Goal: Task Accomplishment & Management: Use online tool/utility

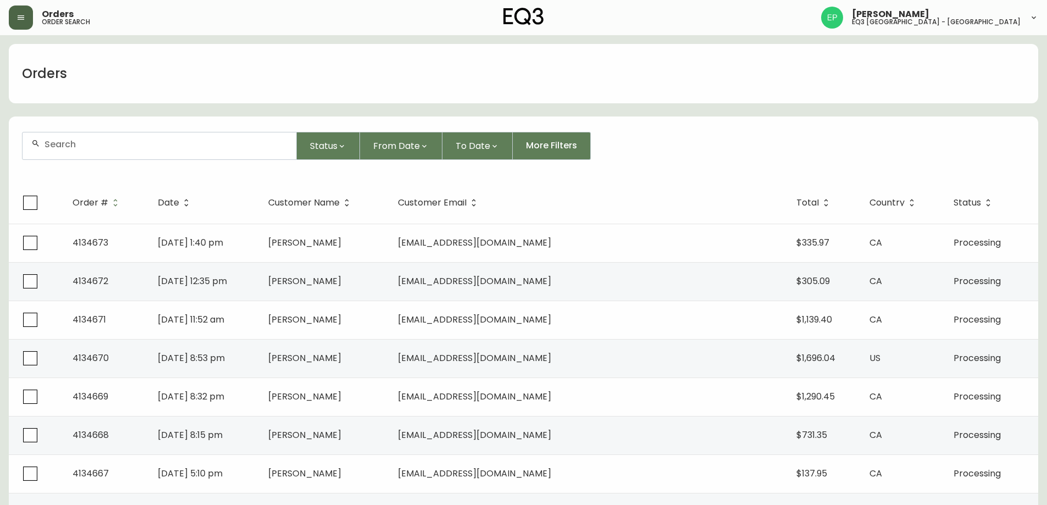
click at [24, 19] on icon "button" at bounding box center [21, 17] width 7 height 4
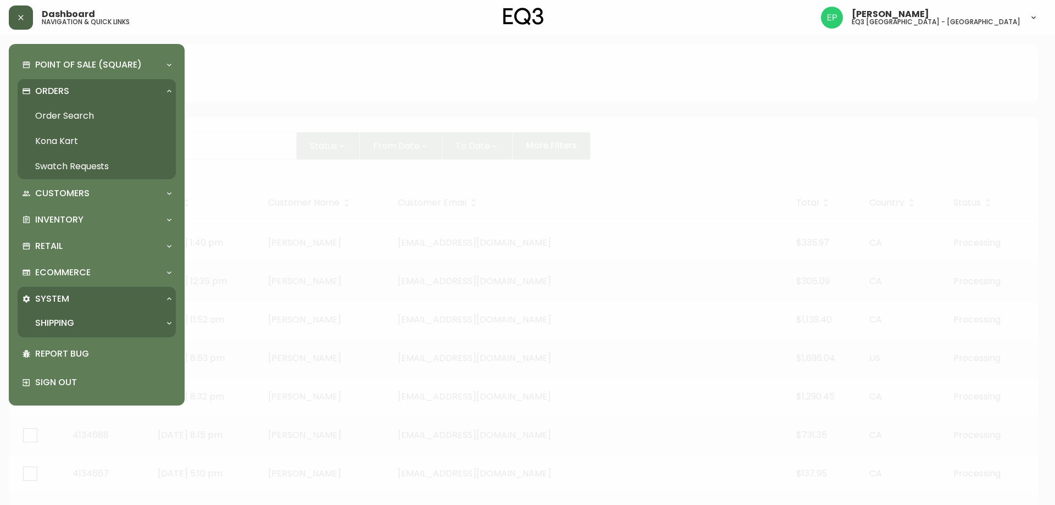
click at [63, 120] on link "Order Search" at bounding box center [97, 115] width 158 height 25
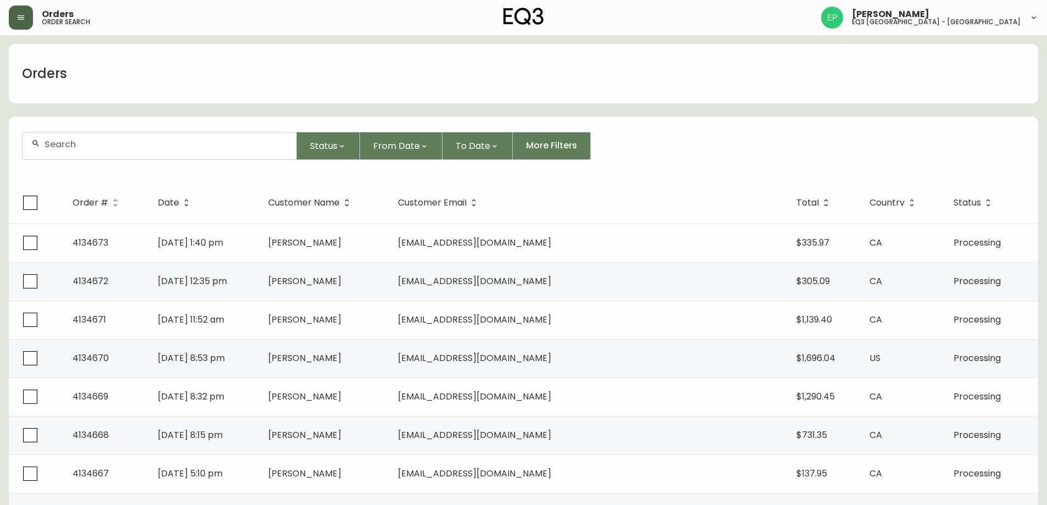
click at [27, 19] on button "button" at bounding box center [21, 17] width 24 height 24
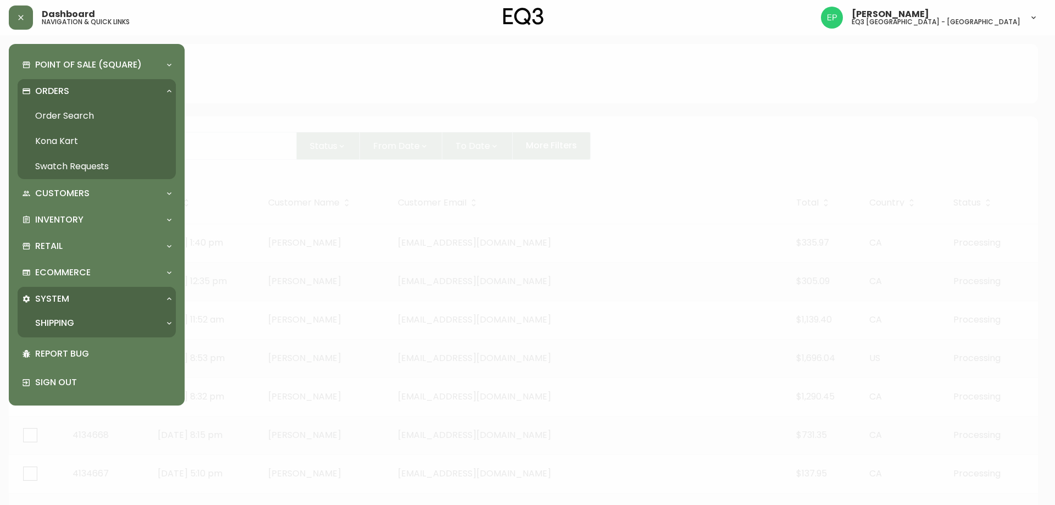
click at [63, 259] on div "Point of Sale (Square) Payments Virtual Terminal Transactions Search Terminals …" at bounding box center [97, 225] width 158 height 344
click at [67, 254] on div "Retail" at bounding box center [97, 246] width 158 height 24
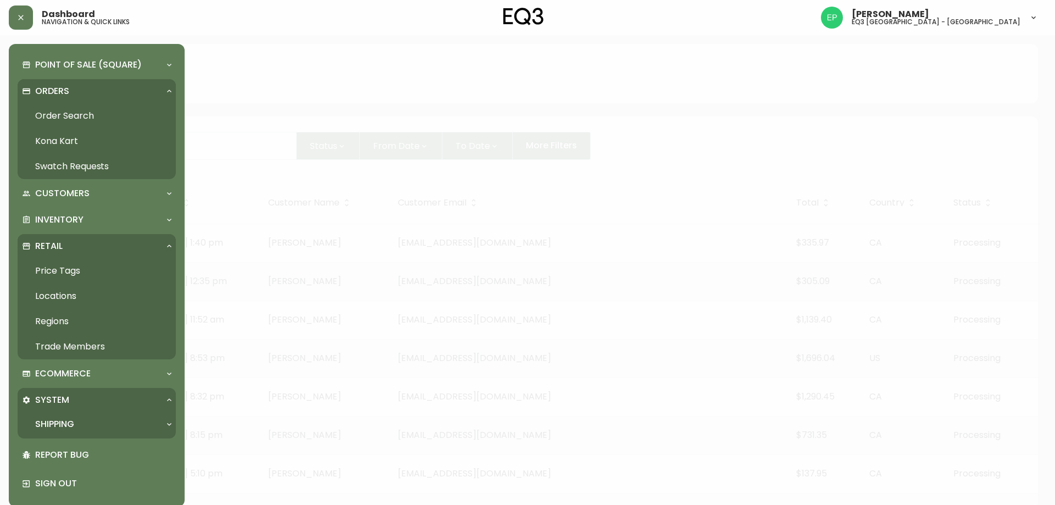
click at [75, 259] on link "Price Tags" at bounding box center [97, 270] width 158 height 25
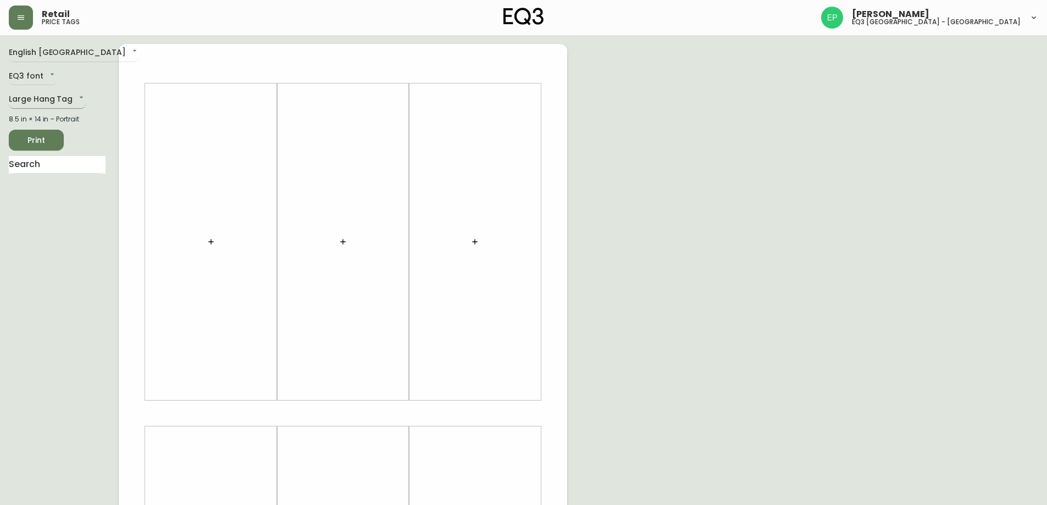
click at [44, 103] on body "Retail price tags [PERSON_NAME] eq3 [GEOGRAPHIC_DATA] - [GEOGRAPHIC_DATA] Engli…" at bounding box center [523, 391] width 1047 height 783
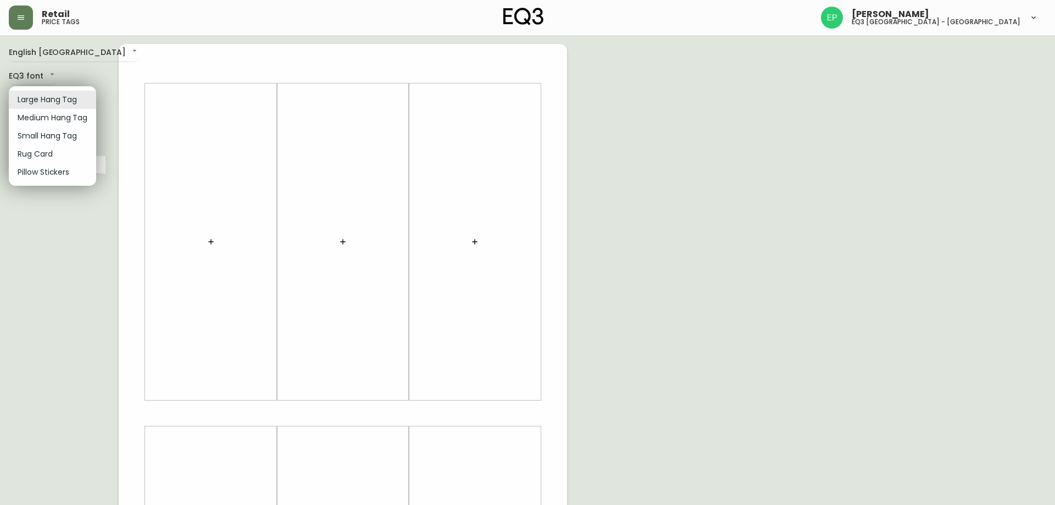
click at [41, 140] on li "Small Hang Tag" at bounding box center [52, 136] width 87 height 18
type input "small"
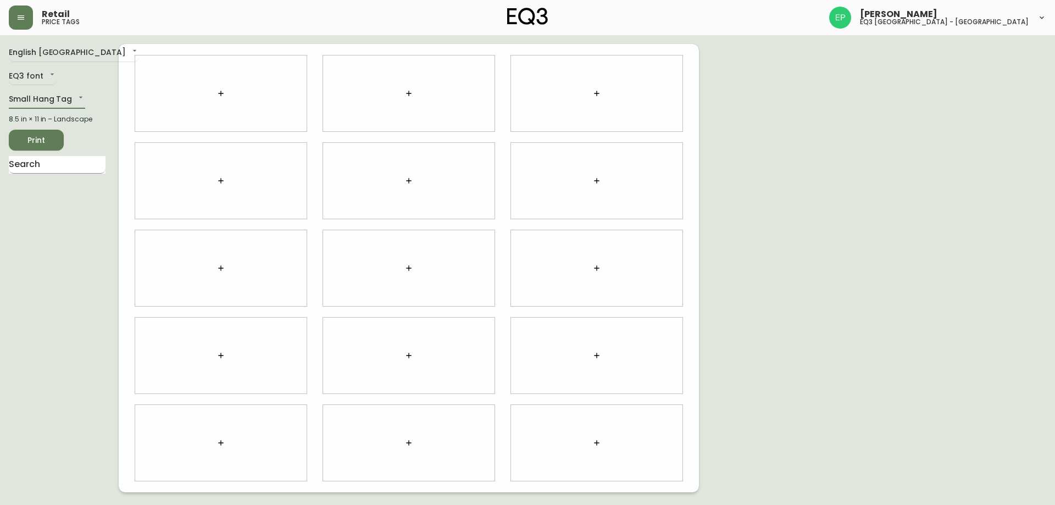
click at [31, 170] on input "text" at bounding box center [57, 165] width 97 height 18
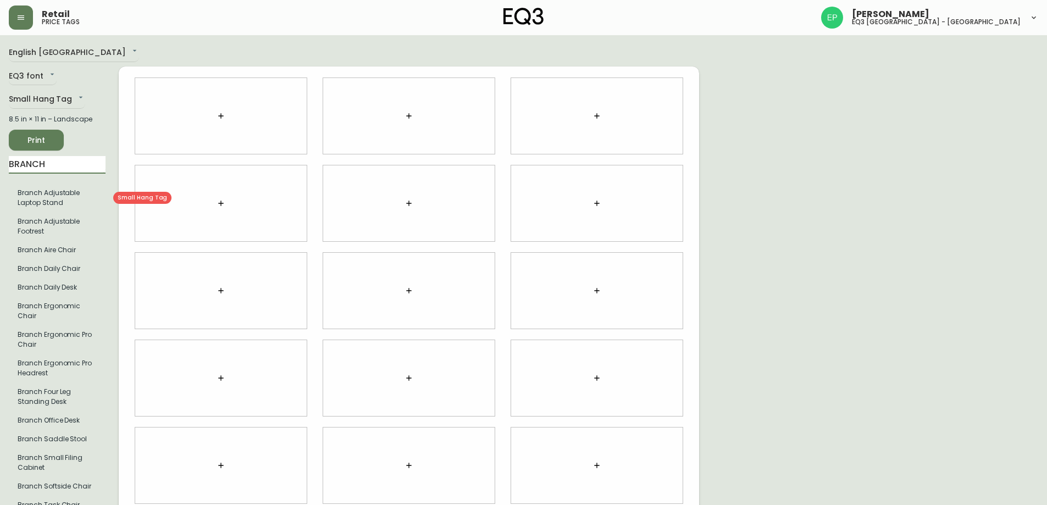
type input "BRANCH"
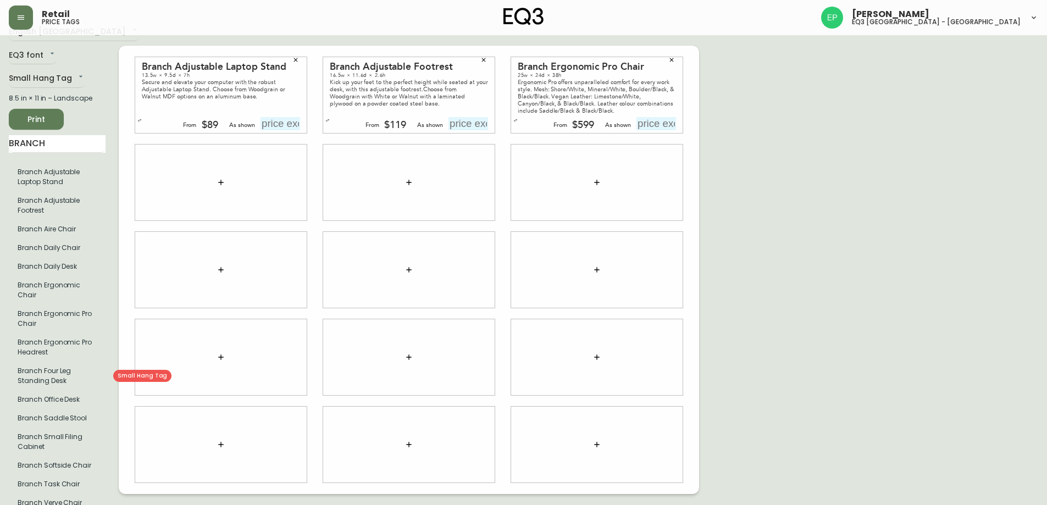
scroll to position [32, 0]
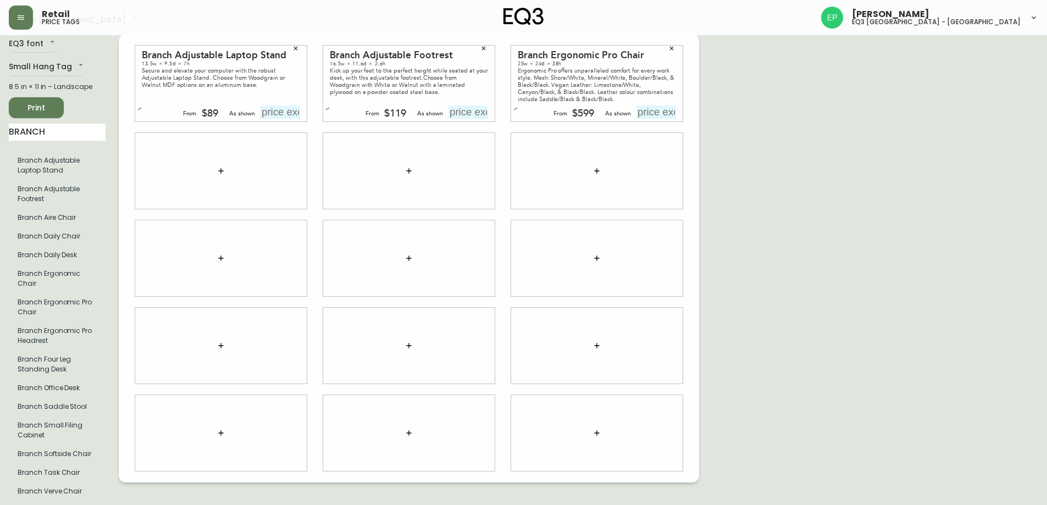
drag, startPoint x: 910, startPoint y: 225, endPoint x: 907, endPoint y: 234, distance: 9.2
click at [907, 233] on div "English Canada en_CA EQ3 font EQ3 Small Hang Tag small 8.5 in × 11 in – Landsca…" at bounding box center [523, 258] width 1029 height 493
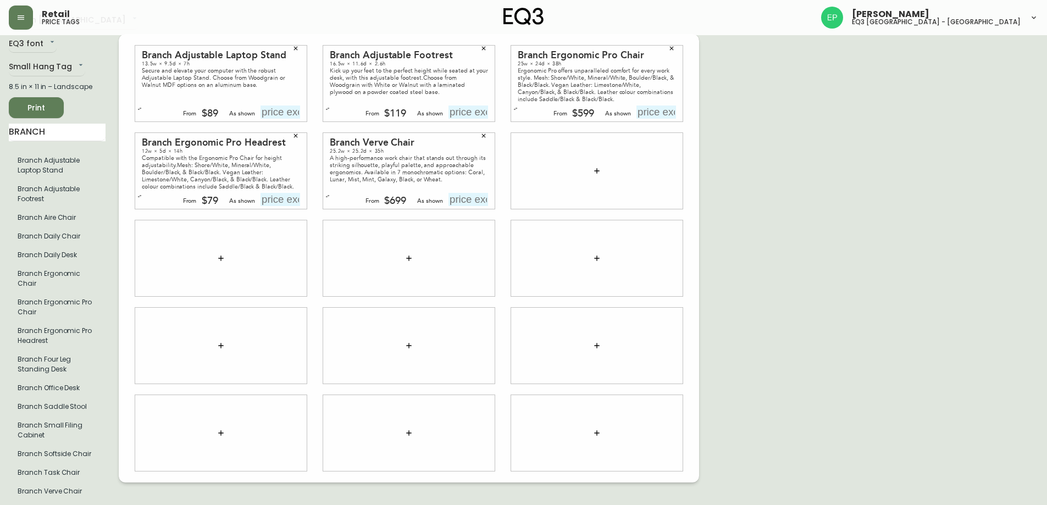
click at [468, 198] on input "text" at bounding box center [468, 199] width 40 height 13
type input "$749"
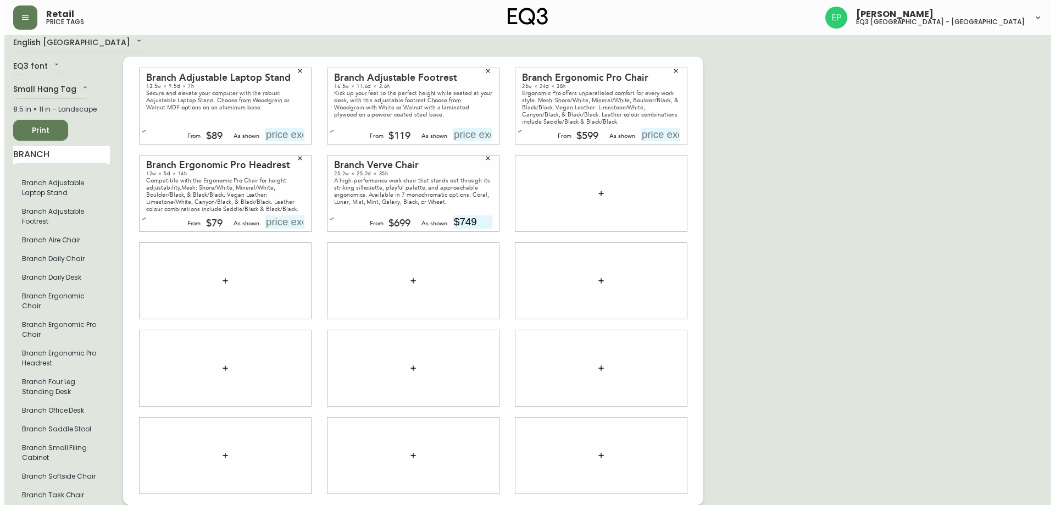
scroll to position [0, 0]
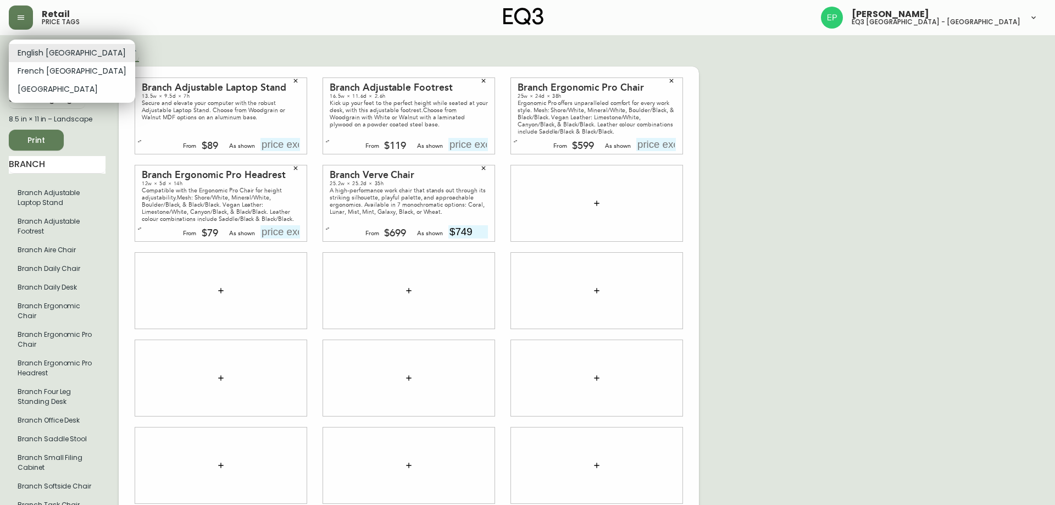
click at [50, 53] on body "Retail price tags [PERSON_NAME] eq3 [GEOGRAPHIC_DATA] - [GEOGRAPHIC_DATA] Engli…" at bounding box center [527, 268] width 1055 height 537
click at [48, 71] on li "French [GEOGRAPHIC_DATA]" at bounding box center [72, 71] width 126 height 18
type input "fr_CA"
type input "749$"
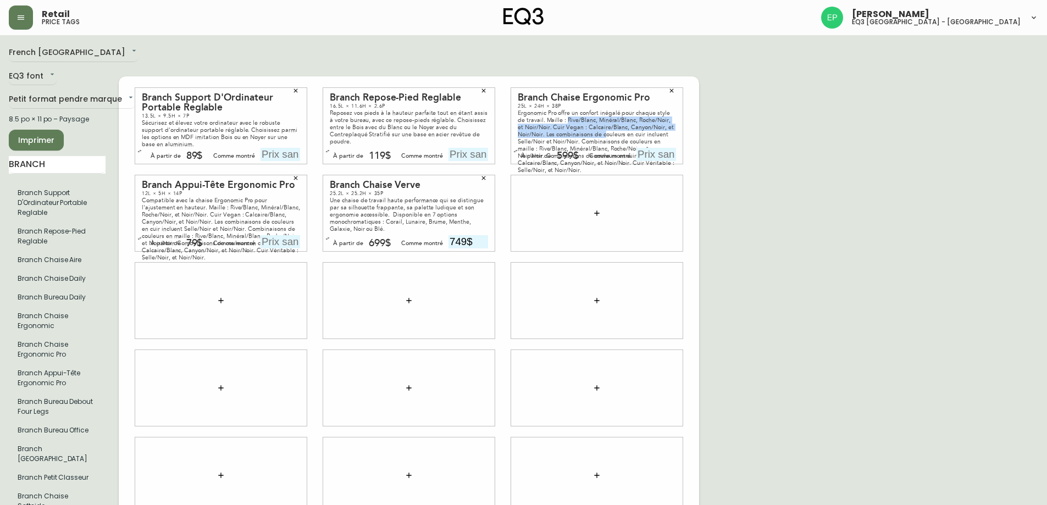
drag, startPoint x: 603, startPoint y: 123, endPoint x: 556, endPoint y: 113, distance: 48.4
click at [556, 113] on div "Ergonomic Pro offre un confort inégalé pour chaque style de travail. Maille : R…" at bounding box center [597, 141] width 158 height 64
click at [557, 123] on div "Ergonomic Pro offre un confort inégalé pour chaque style de travail. Maille : R…" at bounding box center [597, 141] width 158 height 64
click at [298, 175] on icon "button" at bounding box center [295, 178] width 7 height 7
click at [296, 175] on icon "button" at bounding box center [295, 178] width 7 height 7
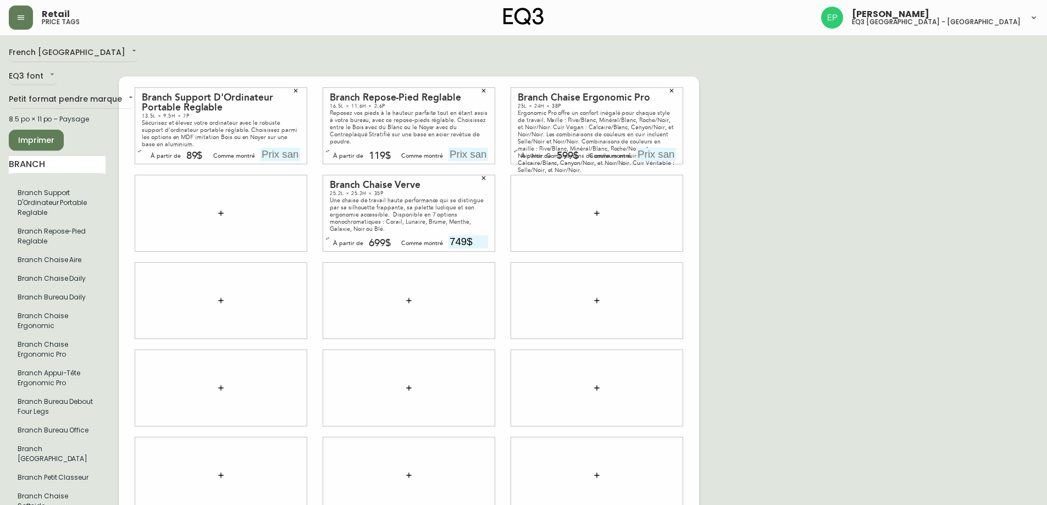
click at [290, 82] on button "button" at bounding box center [295, 90] width 16 height 16
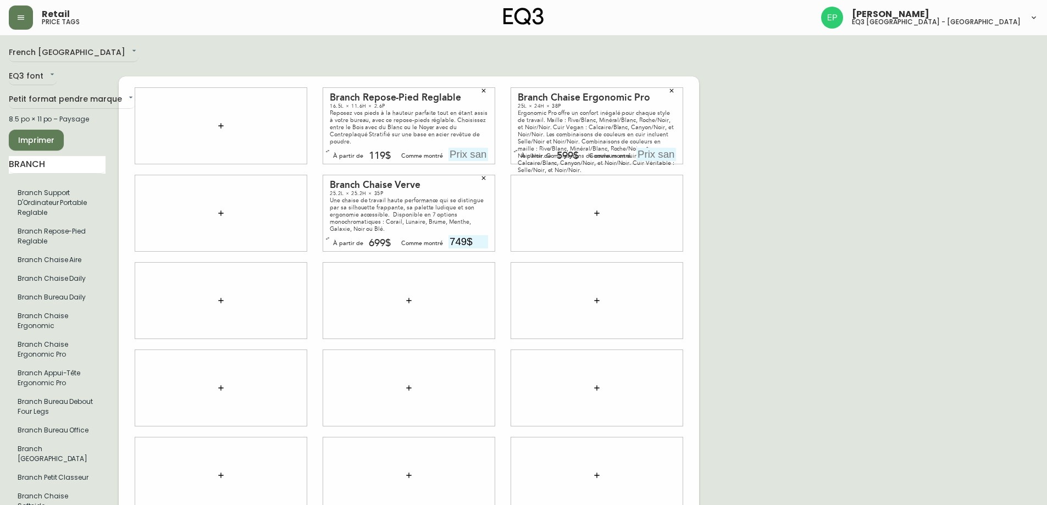
click at [485, 86] on button "button" at bounding box center [483, 90] width 16 height 16
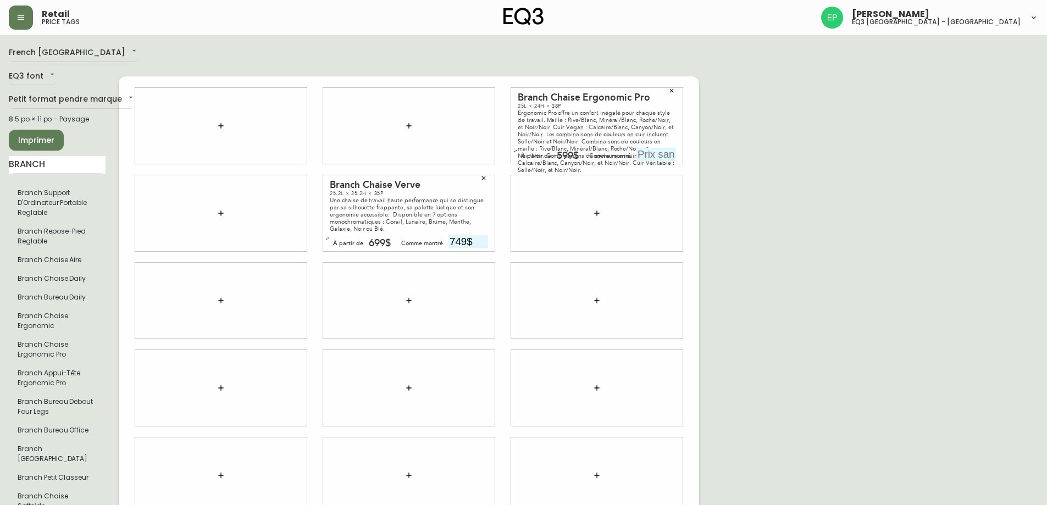
click at [675, 82] on button "button" at bounding box center [671, 90] width 16 height 16
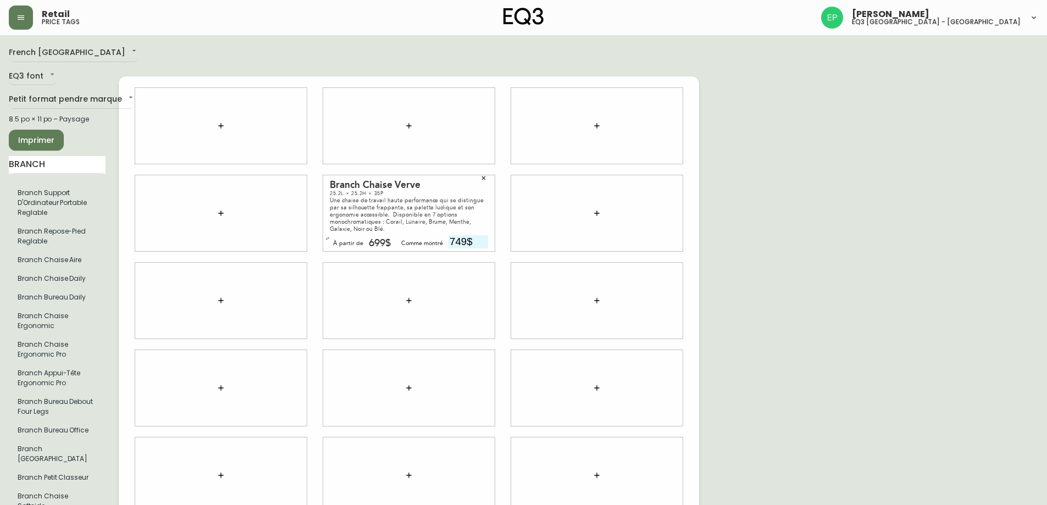
click at [481, 175] on icon "button" at bounding box center [483, 178] width 7 height 7
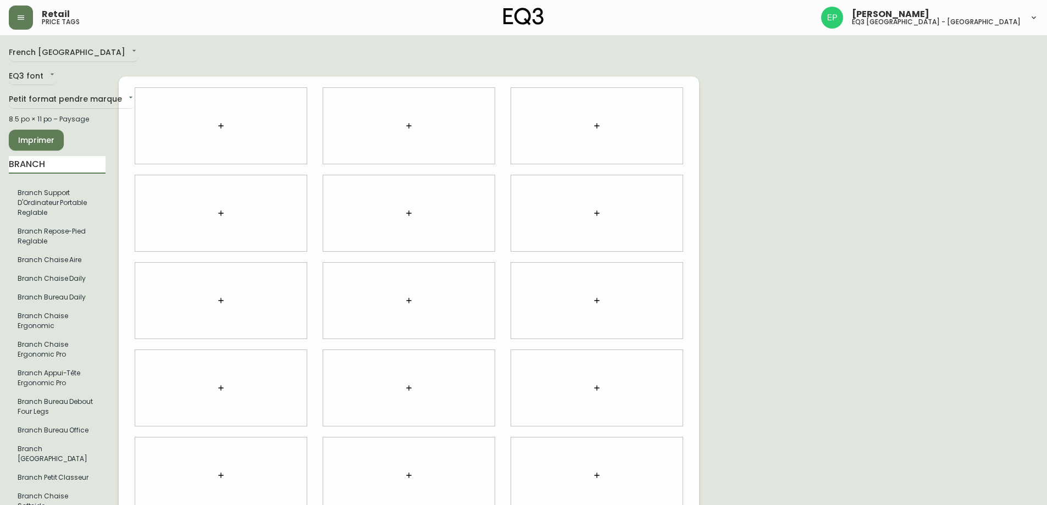
drag, startPoint x: 48, startPoint y: 165, endPoint x: 0, endPoint y: 169, distance: 48.5
click at [0, 169] on main "French Canada fr_CA EQ3 font EQ3 Petit format pendre marque small 8.5 po × 11 p…" at bounding box center [523, 296] width 1047 height 522
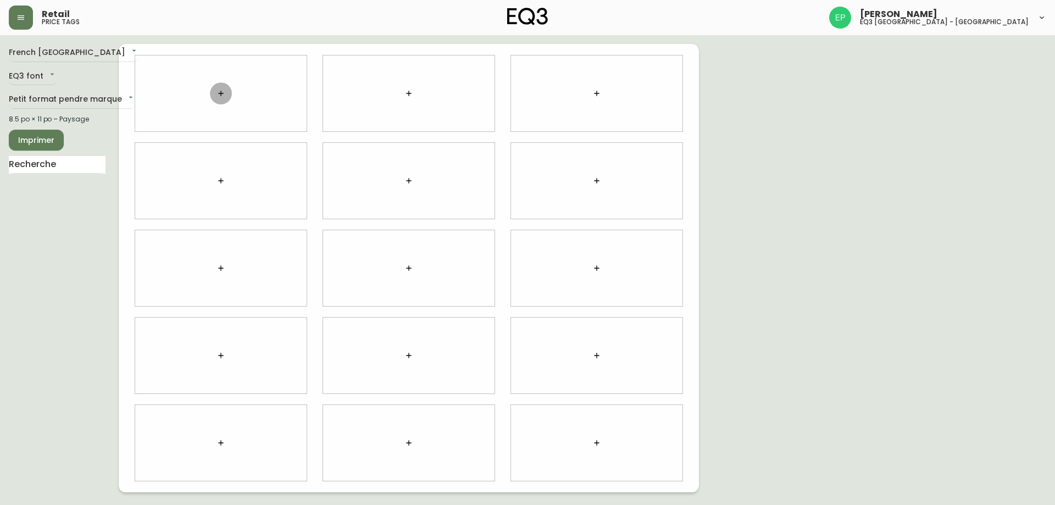
click at [228, 91] on button "button" at bounding box center [221, 93] width 22 height 22
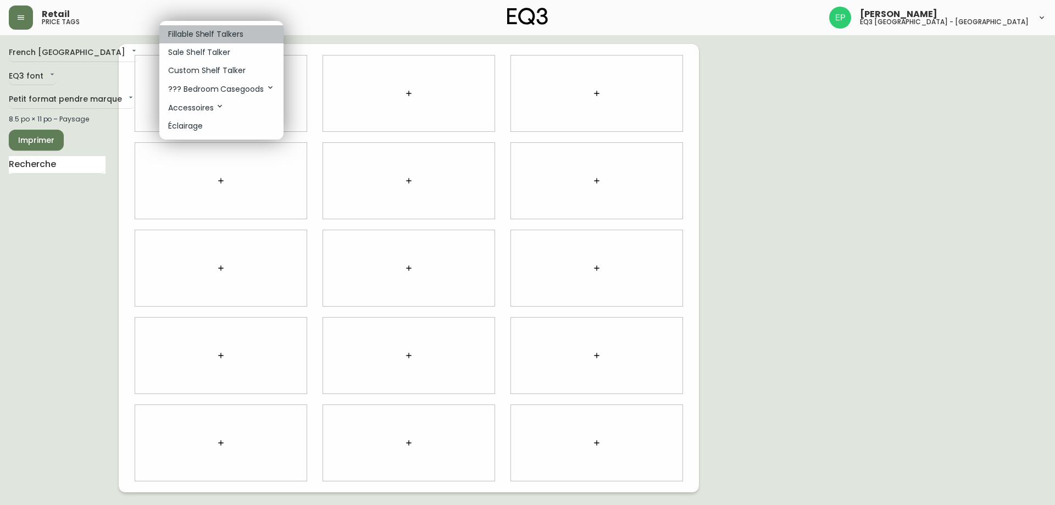
click at [214, 32] on p "Fillable Shelf Talkers" at bounding box center [205, 35] width 75 height 12
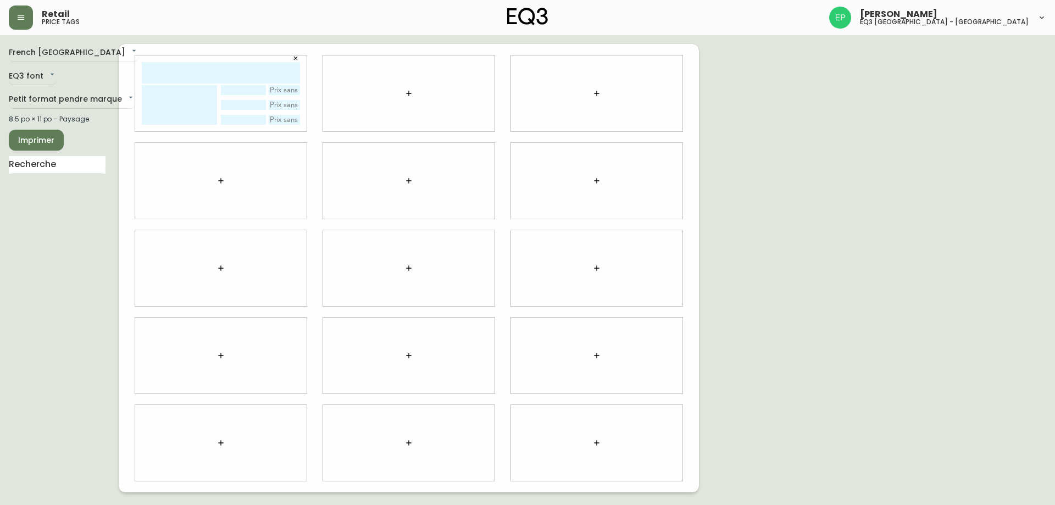
click at [214, 73] on input "text" at bounding box center [221, 72] width 158 height 21
type input "VERVE"
click at [191, 107] on textarea at bounding box center [179, 105] width 75 height 40
type textarea "f"
type textarea "Fauteuil ergonomique"
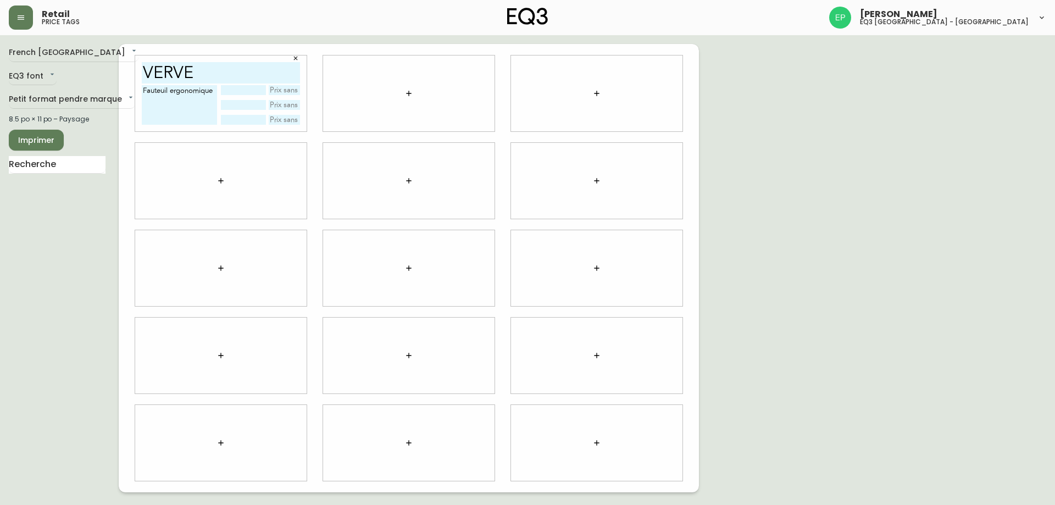
click at [240, 92] on input "text" at bounding box center [243, 90] width 45 height 10
drag, startPoint x: 259, startPoint y: 87, endPoint x: 201, endPoint y: 78, distance: 58.9
click at [201, 79] on div "VERVE Fauteuil ergonomique vert" at bounding box center [220, 94] width 171 height 76
type input "menthe"
type input "749$"
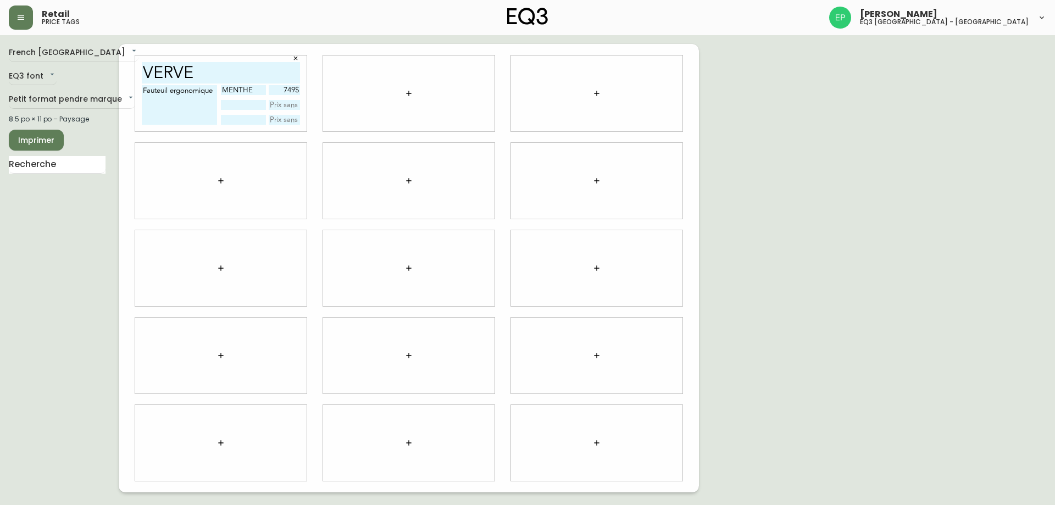
click at [408, 91] on icon "button" at bounding box center [408, 93] width 9 height 9
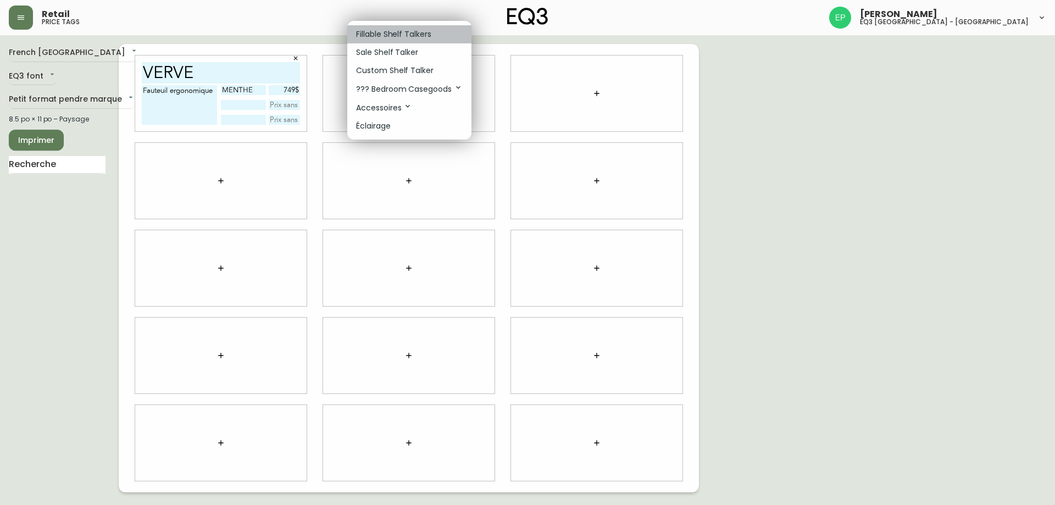
click at [396, 32] on p "Fillable Shelf Talkers" at bounding box center [393, 35] width 75 height 12
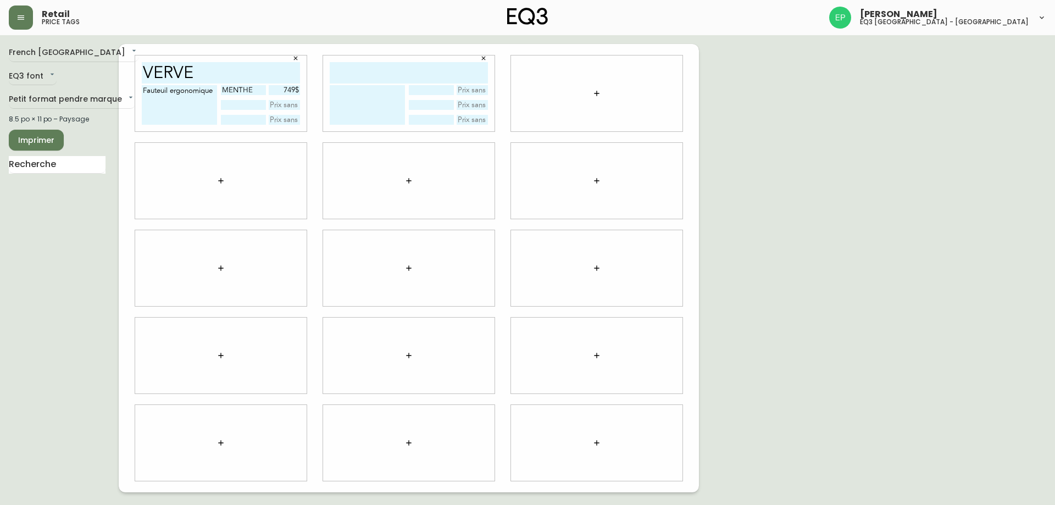
click at [389, 71] on input "text" at bounding box center [409, 72] width 158 height 21
type input "Ergonomic pro"
type textarea "f"
type textarea "Fauteuil ergonomique"
type input "noir"
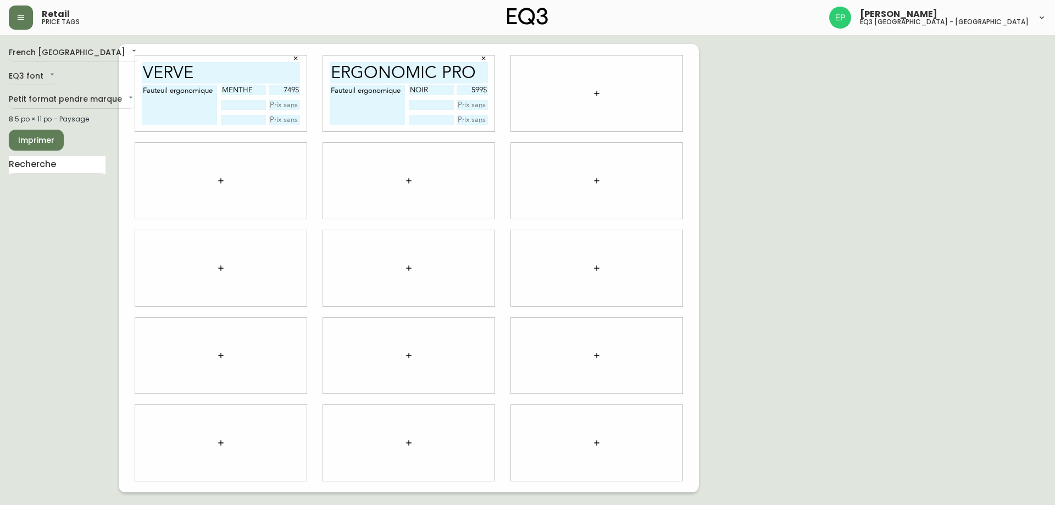
type input "599$"
click at [1022, 229] on div "French Canada fr_CA EQ3 font EQ3 Petit format pendre marque small 8.5 po × 11 p…" at bounding box center [528, 268] width 1038 height 448
click at [600, 95] on icon "button" at bounding box center [596, 93] width 9 height 9
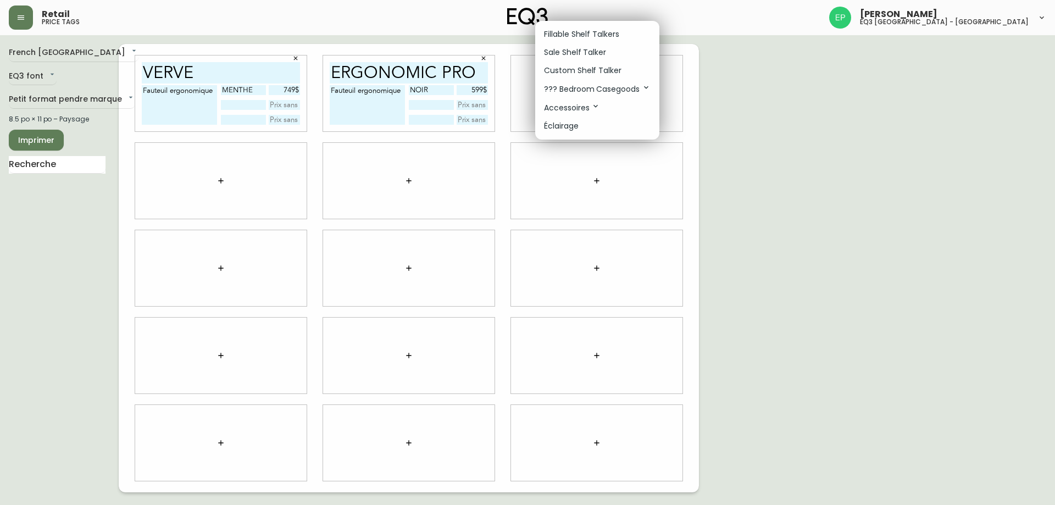
click at [572, 38] on p "Fillable Shelf Talkers" at bounding box center [581, 35] width 75 height 12
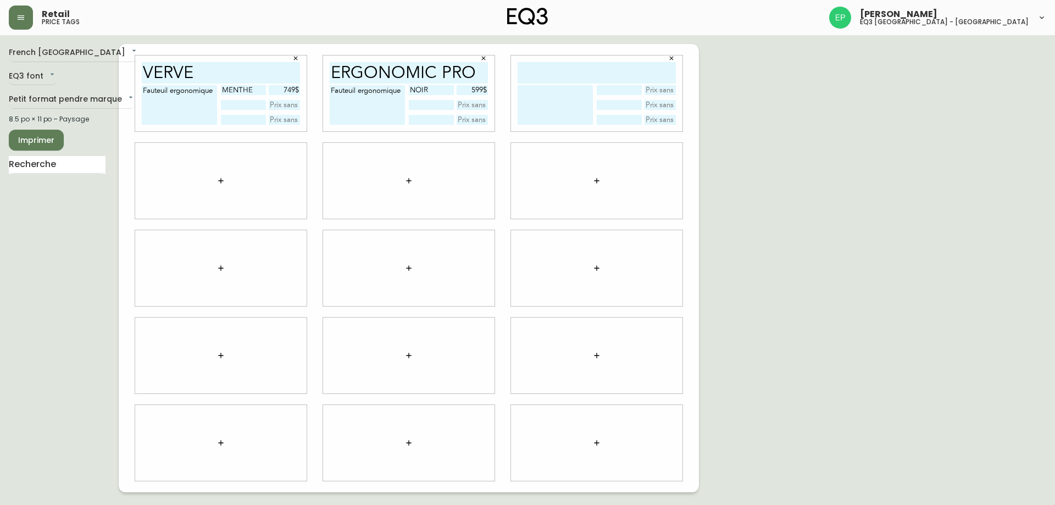
click at [581, 65] on input "text" at bounding box center [597, 72] width 158 height 21
type input "Ergonomic Pro"
type textarea "Appuie-tête"
type input "noir"
drag, startPoint x: 669, startPoint y: 92, endPoint x: 656, endPoint y: 71, distance: 25.2
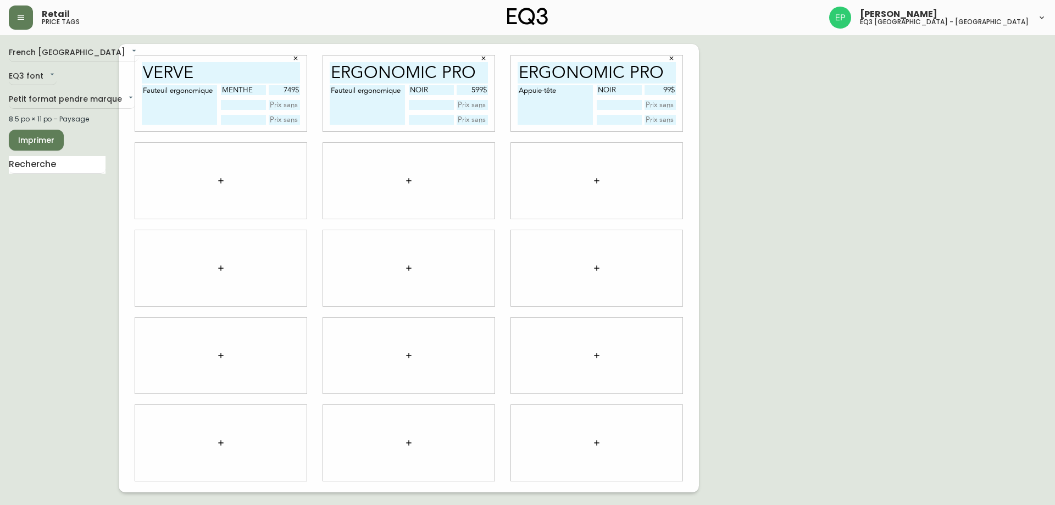
click at [678, 89] on div "Ergonomic Pro Appuie-tête noir 99$" at bounding box center [596, 94] width 171 height 76
type input "79$"
click at [80, 167] on input "text" at bounding box center [57, 165] width 97 height 18
type input "s"
click at [224, 178] on icon "button" at bounding box center [221, 180] width 9 height 9
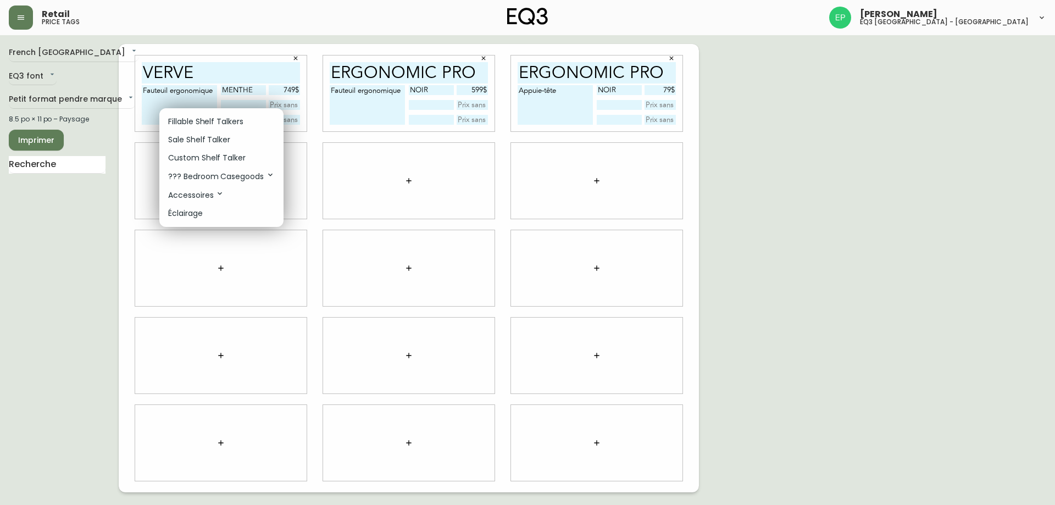
click at [206, 123] on p "Fillable Shelf Talkers" at bounding box center [205, 122] width 75 height 12
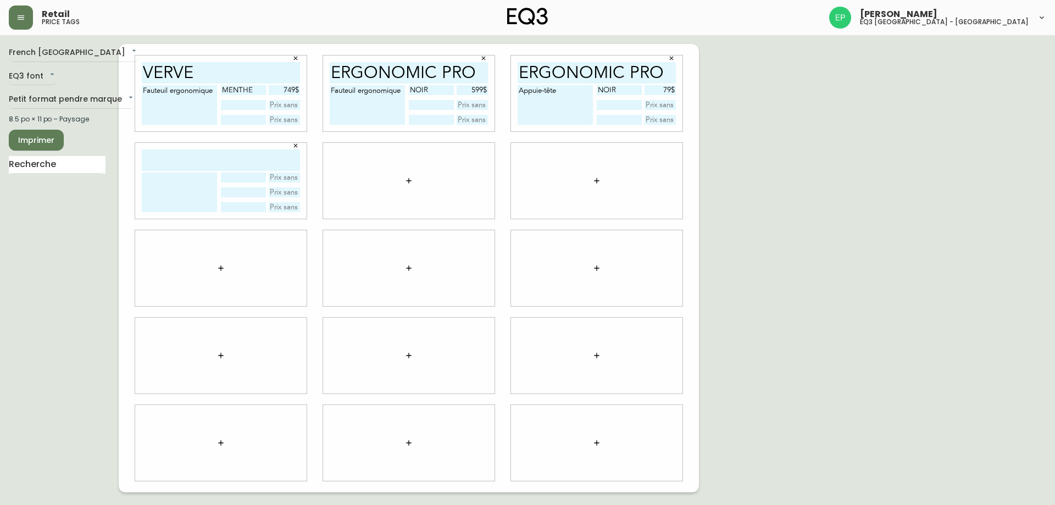
drag, startPoint x: 224, startPoint y: 164, endPoint x: 217, endPoint y: 162, distance: 7.5
click at [224, 164] on input "text" at bounding box center [221, 159] width 158 height 21
type input "softside"
click at [182, 179] on textarea at bounding box center [179, 193] width 75 height 40
type textarea "Fauteuil ergonomique"
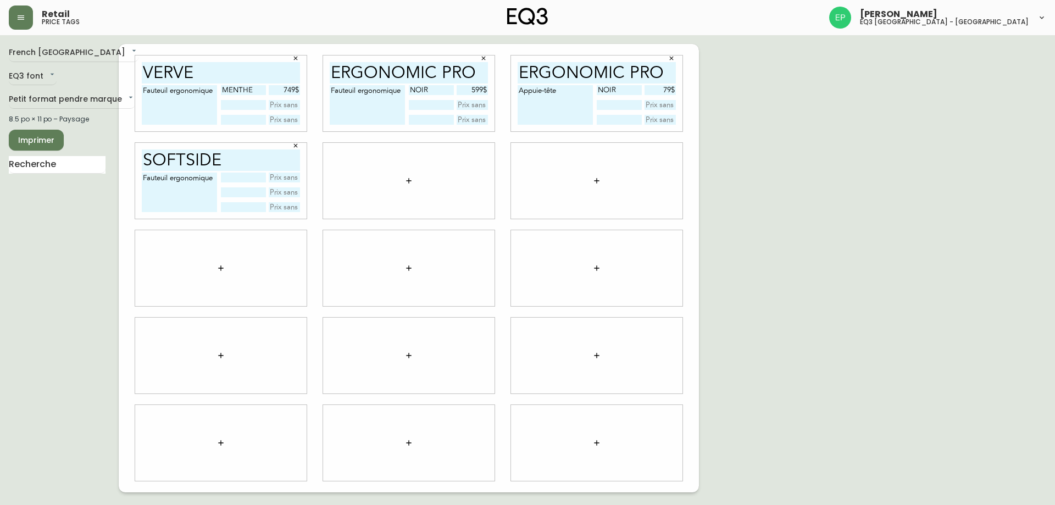
click at [248, 175] on input "text" at bounding box center [243, 178] width 45 height 10
type input "cuir vegan"
click at [287, 175] on input "text" at bounding box center [285, 178] width 32 height 10
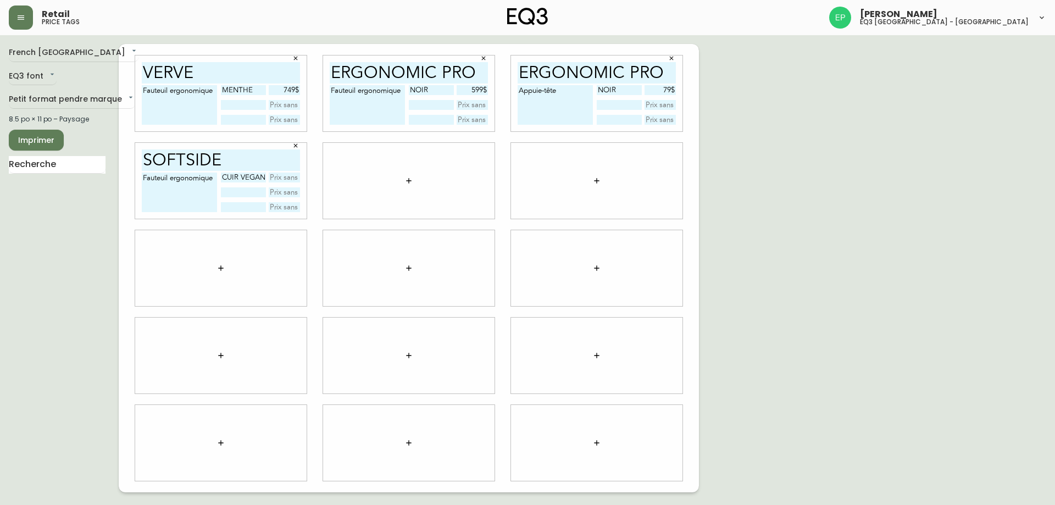
click at [264, 176] on input "cuir vegan" at bounding box center [243, 178] width 45 height 10
drag, startPoint x: 226, startPoint y: 176, endPoint x: 275, endPoint y: 177, distance: 49.5
click at [275, 177] on div "cuir vegan" at bounding box center [260, 178] width 79 height 10
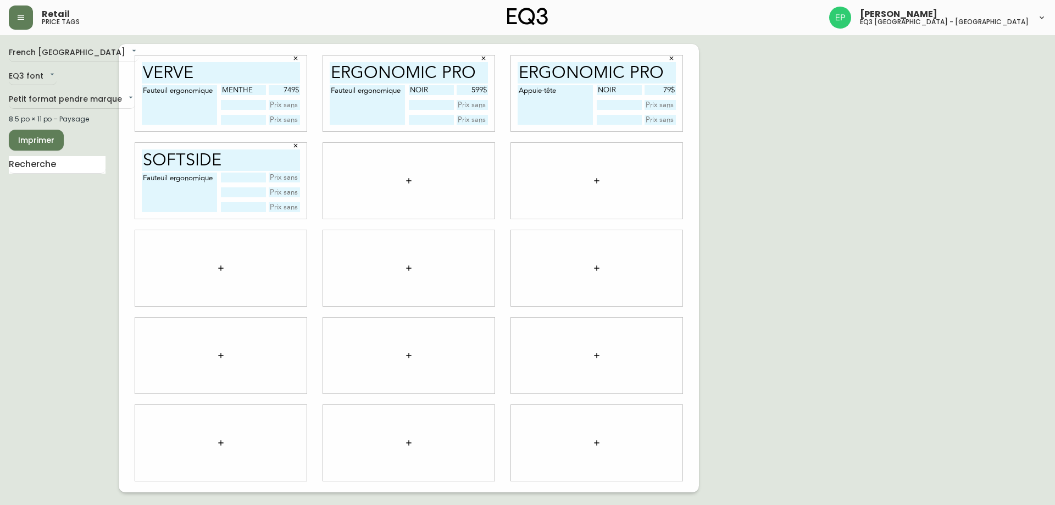
click at [246, 178] on input "text" at bounding box center [243, 178] width 45 height 10
type input "canyon"
click at [279, 179] on input "text" at bounding box center [285, 178] width 32 height 10
click at [279, 174] on input "text" at bounding box center [285, 178] width 32 height 10
type input "429$"
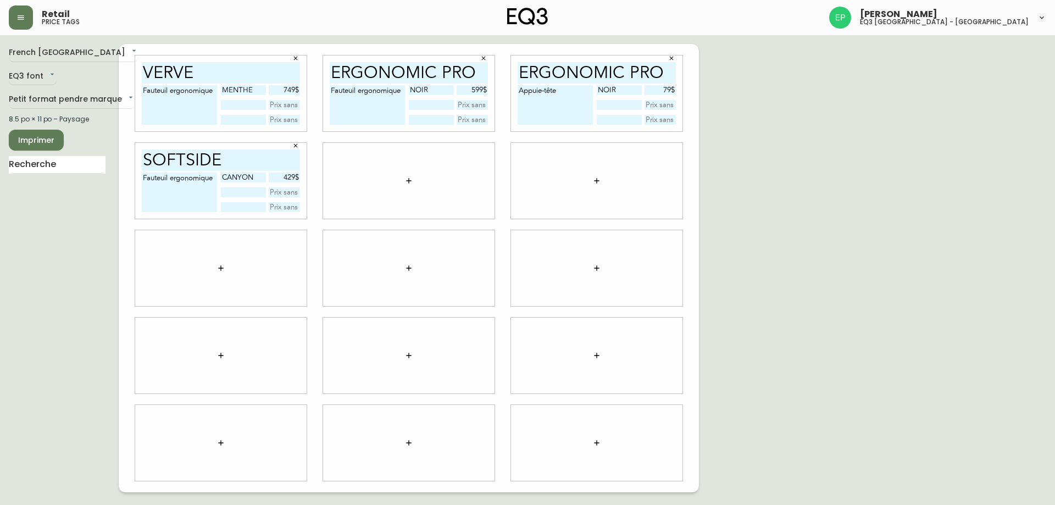
click at [348, 195] on div at bounding box center [408, 181] width 171 height 76
click at [406, 179] on icon "button" at bounding box center [408, 180] width 9 height 9
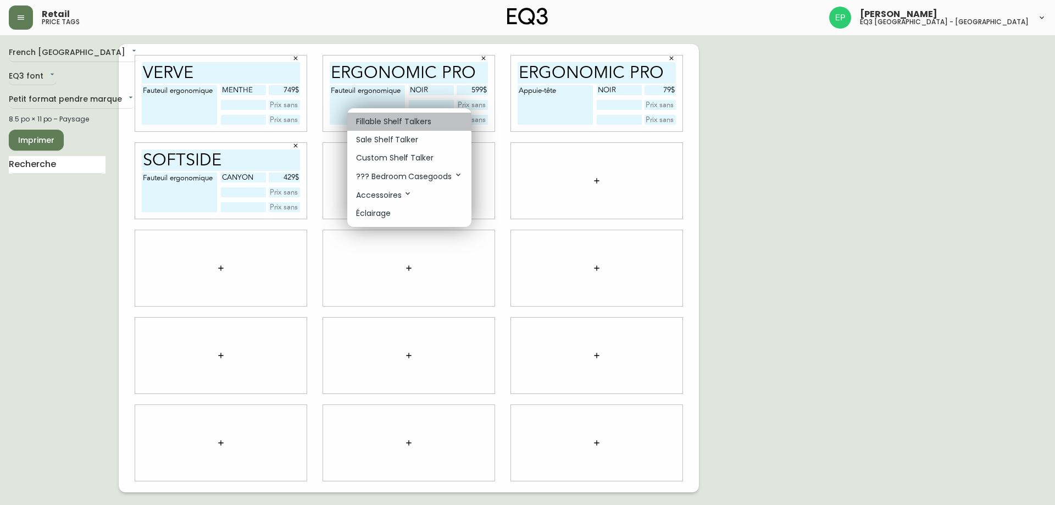
click at [424, 121] on p "Fillable Shelf Talkers" at bounding box center [393, 122] width 75 height 12
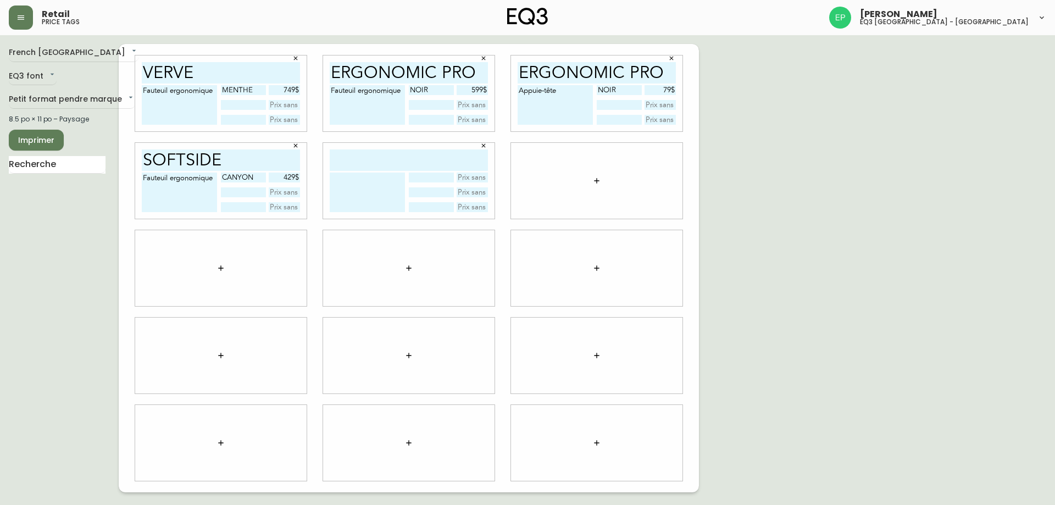
click at [416, 159] on input "text" at bounding box center [409, 159] width 158 height 21
type input "classeur"
click at [378, 180] on textarea at bounding box center [367, 193] width 75 height 40
click at [429, 182] on div at bounding box center [448, 193] width 79 height 40
click at [430, 179] on input "text" at bounding box center [431, 178] width 45 height 10
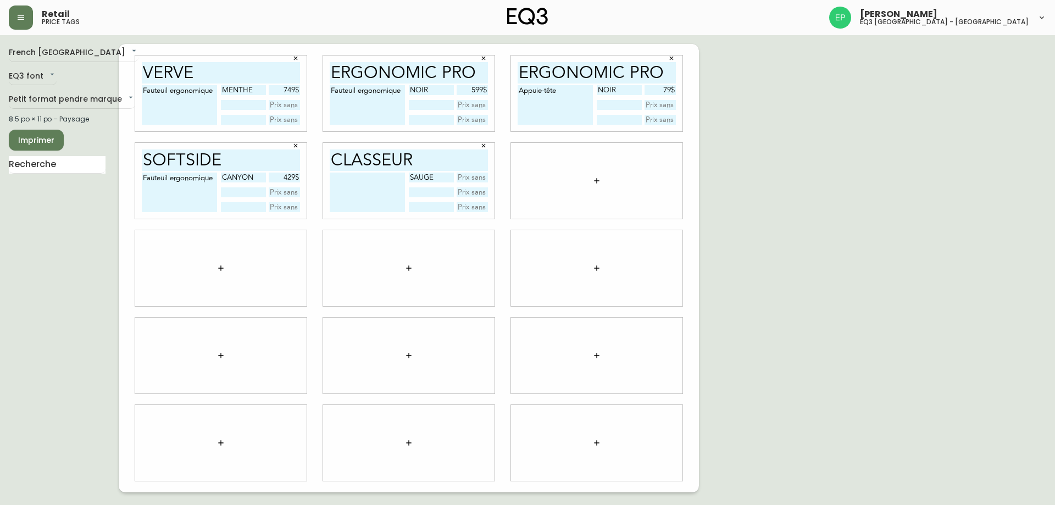
type input "sauge"
click at [467, 176] on input "text" at bounding box center [473, 178] width 32 height 10
type input "269$"
click at [758, 202] on div "French Canada fr_CA EQ3 font EQ3 Petit format pendre marque small 8.5 po × 11 p…" at bounding box center [528, 268] width 1038 height 448
